Goal: Find specific page/section: Find specific page/section

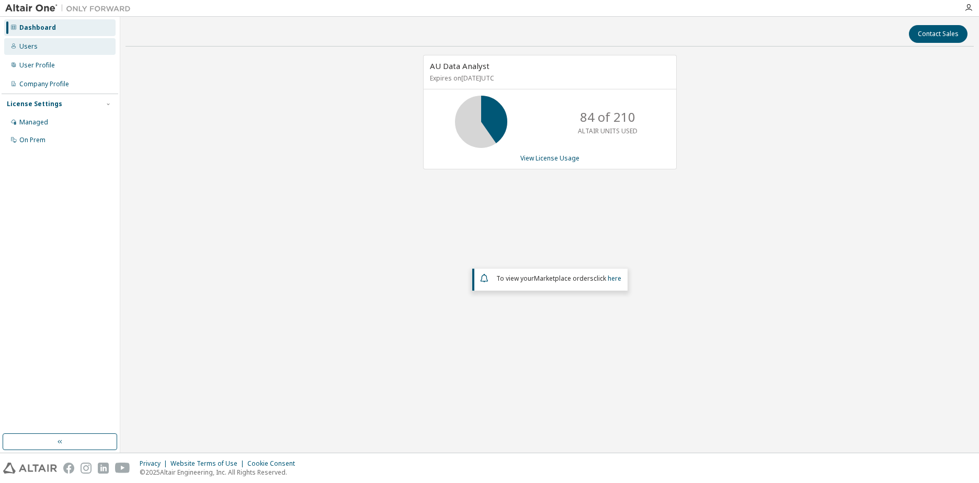
click at [32, 46] on div "Users" at bounding box center [28, 46] width 18 height 8
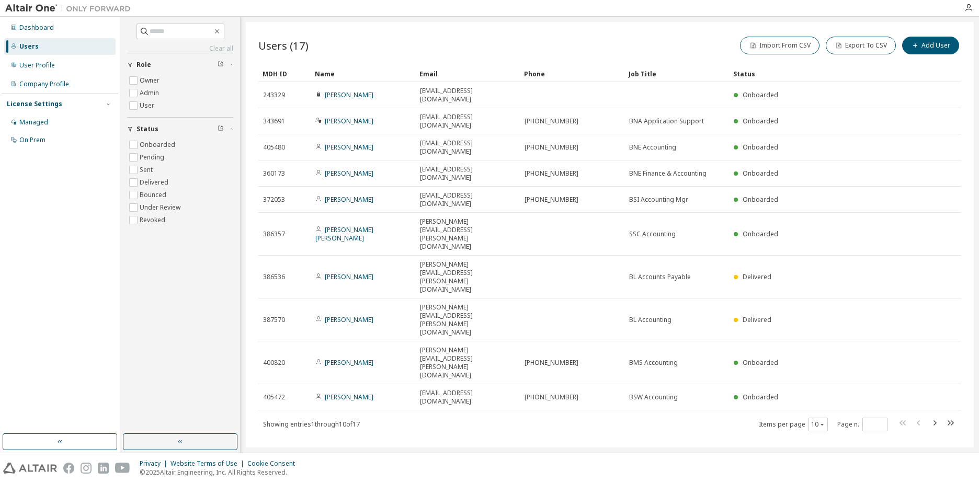
click at [329, 76] on div "Name" at bounding box center [363, 73] width 96 height 17
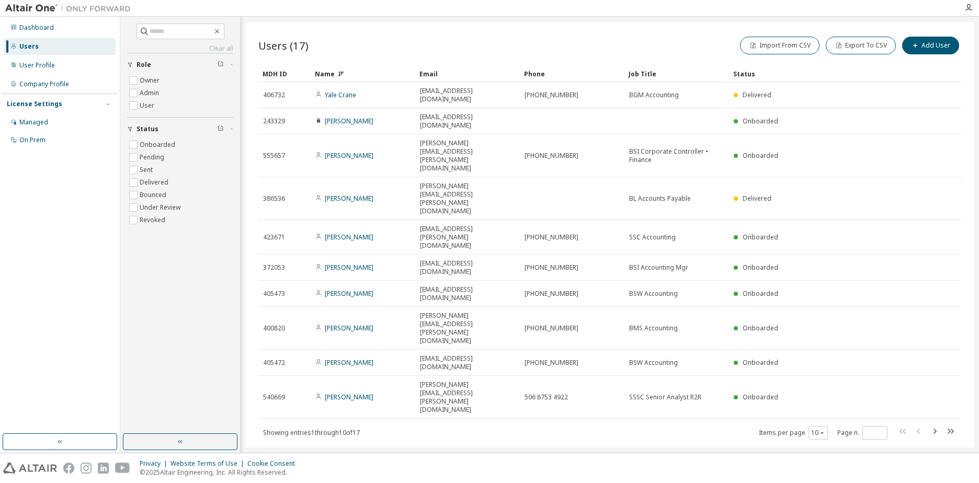
click at [329, 76] on div "Name" at bounding box center [363, 73] width 96 height 17
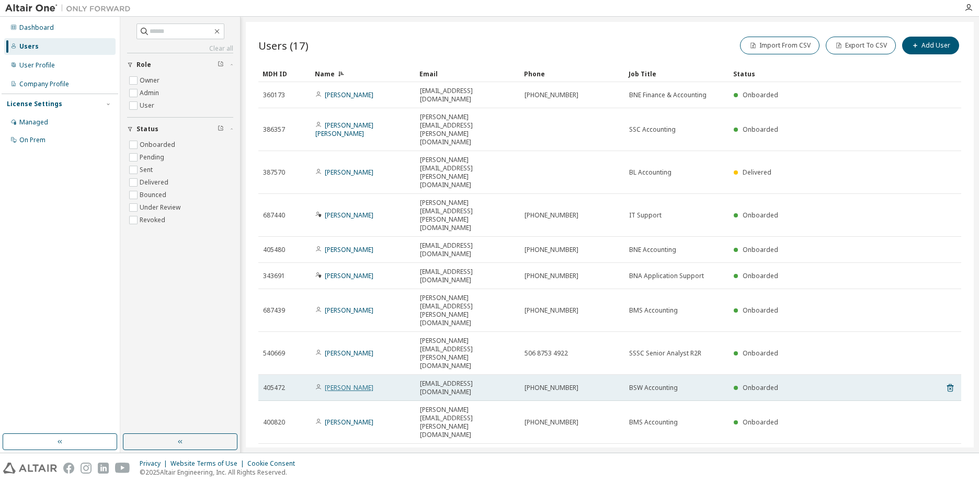
click at [336, 383] on link "[PERSON_NAME]" at bounding box center [349, 387] width 49 height 9
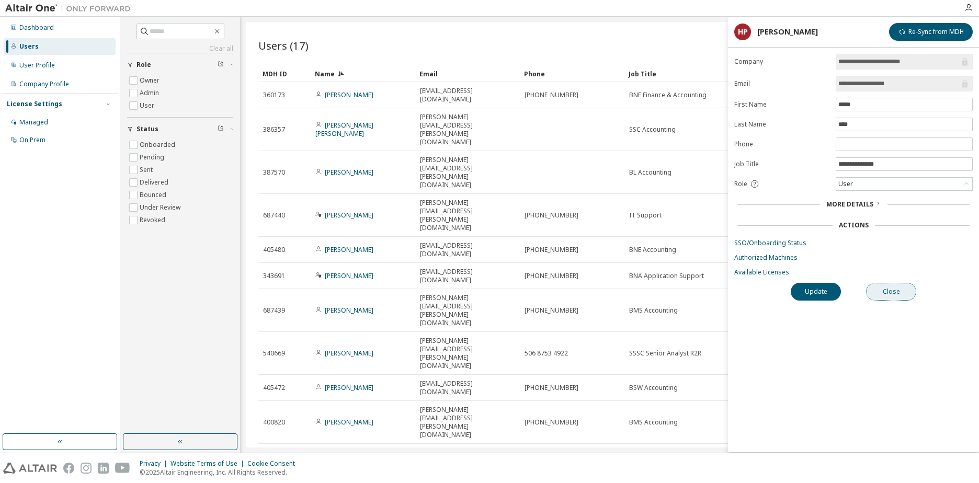
click at [907, 295] on button "Close" at bounding box center [891, 292] width 50 height 18
